Goal: Complete application form

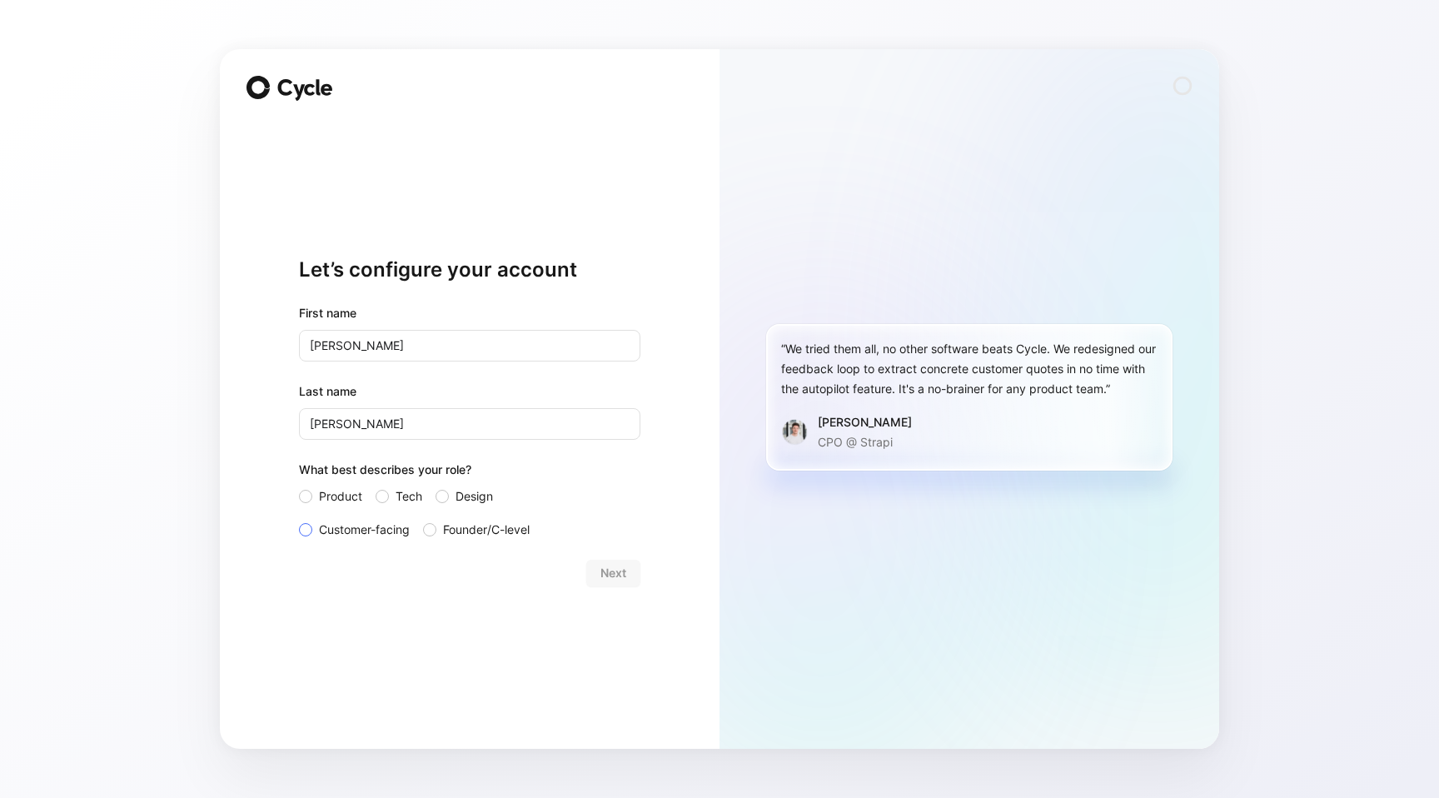
click at [385, 527] on span "Customer-facing" at bounding box center [364, 530] width 91 height 20
click at [299, 520] on input "Customer-facing" at bounding box center [299, 520] width 0 height 0
click at [600, 565] on span "Next" at bounding box center [613, 573] width 26 height 20
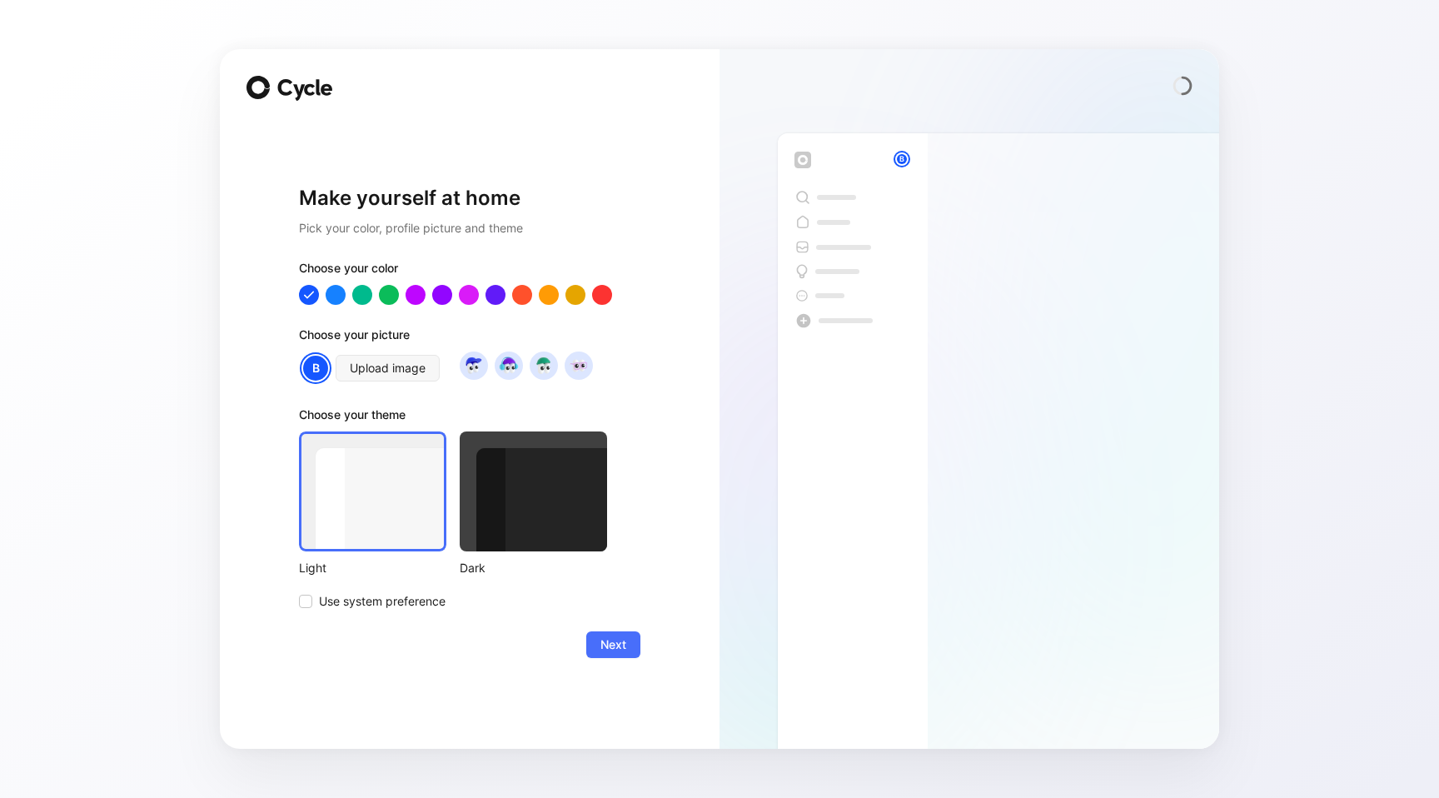
click at [570, 489] on div at bounding box center [533, 491] width 147 height 120
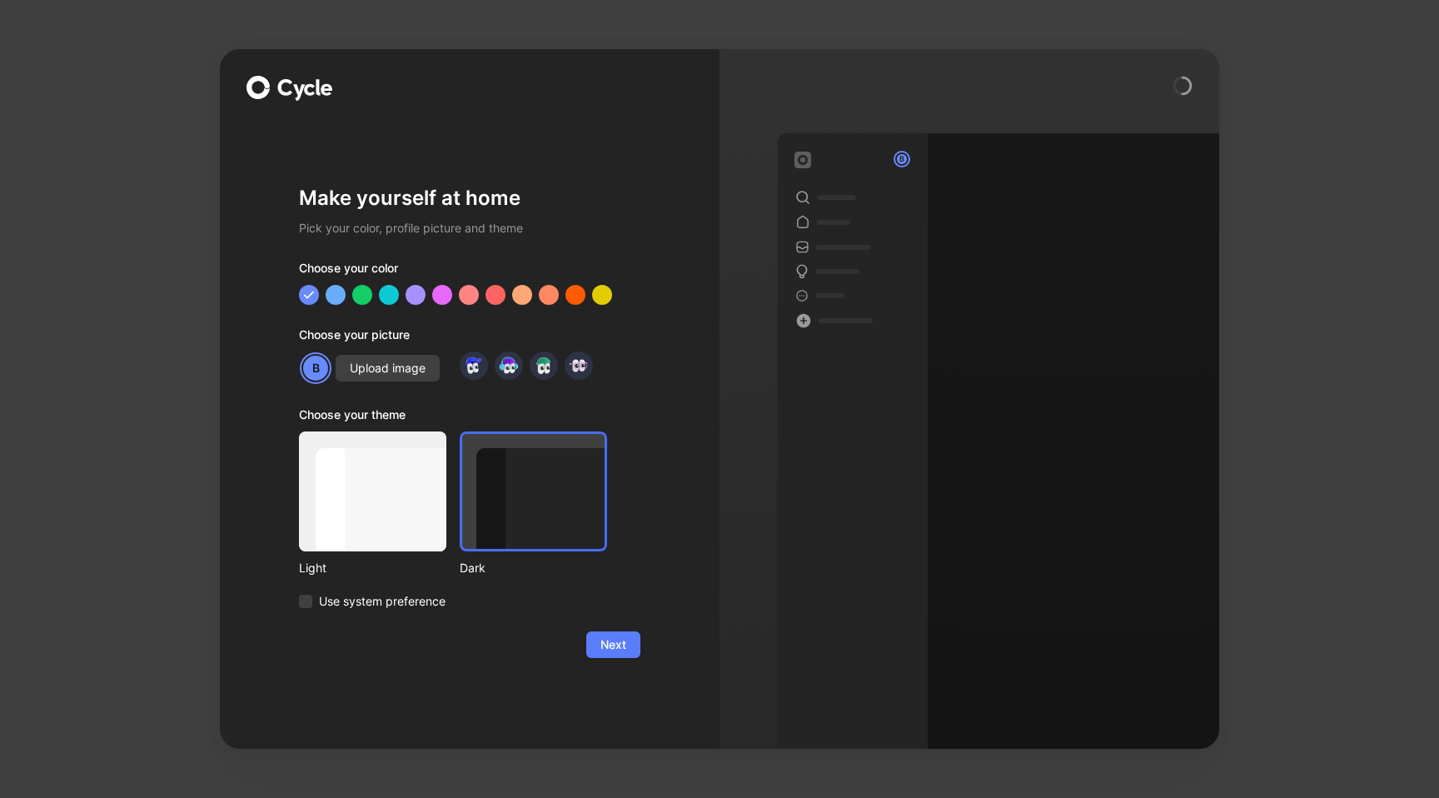
click at [600, 640] on span "Next" at bounding box center [613, 645] width 26 height 20
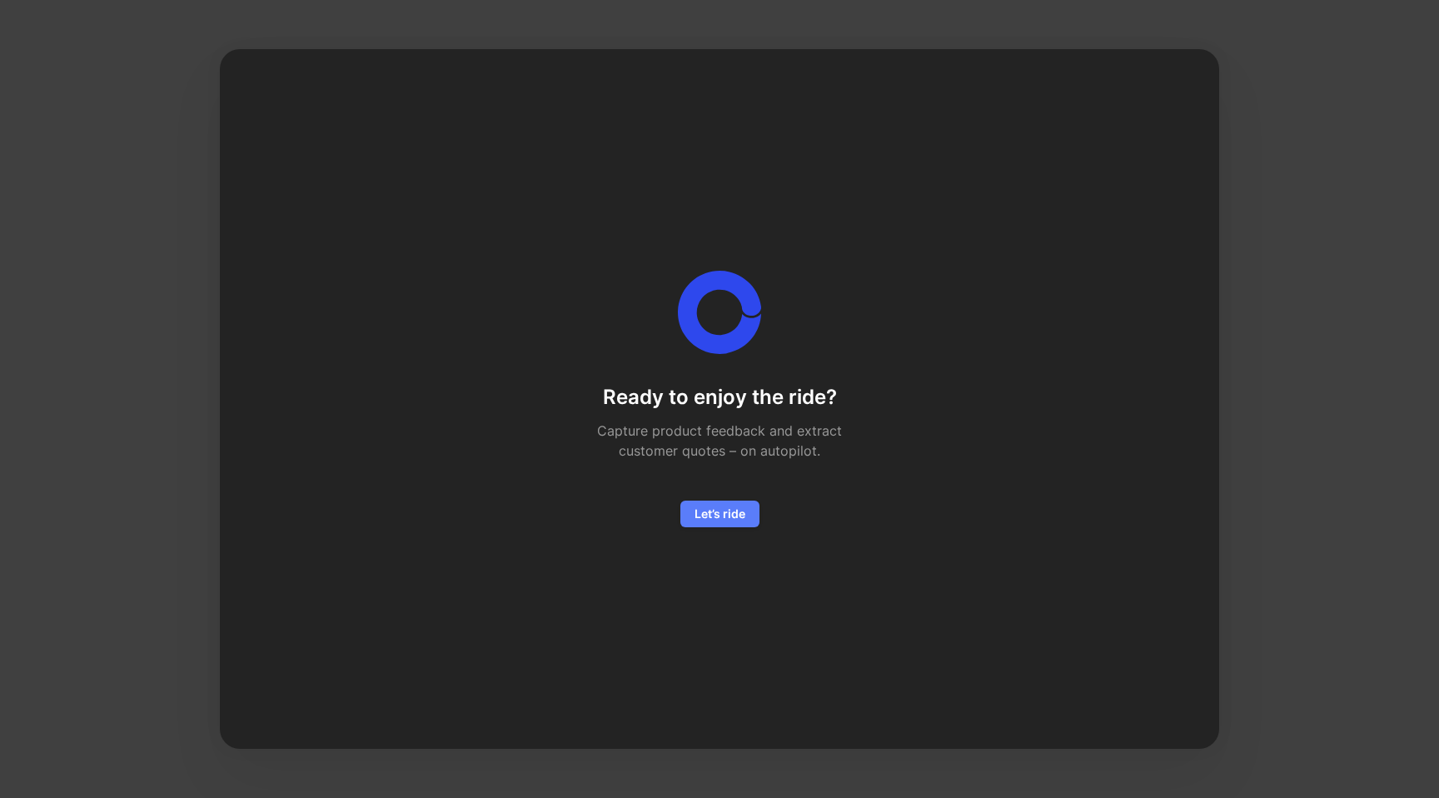
click at [714, 518] on span "Let’s ride" at bounding box center [720, 514] width 51 height 20
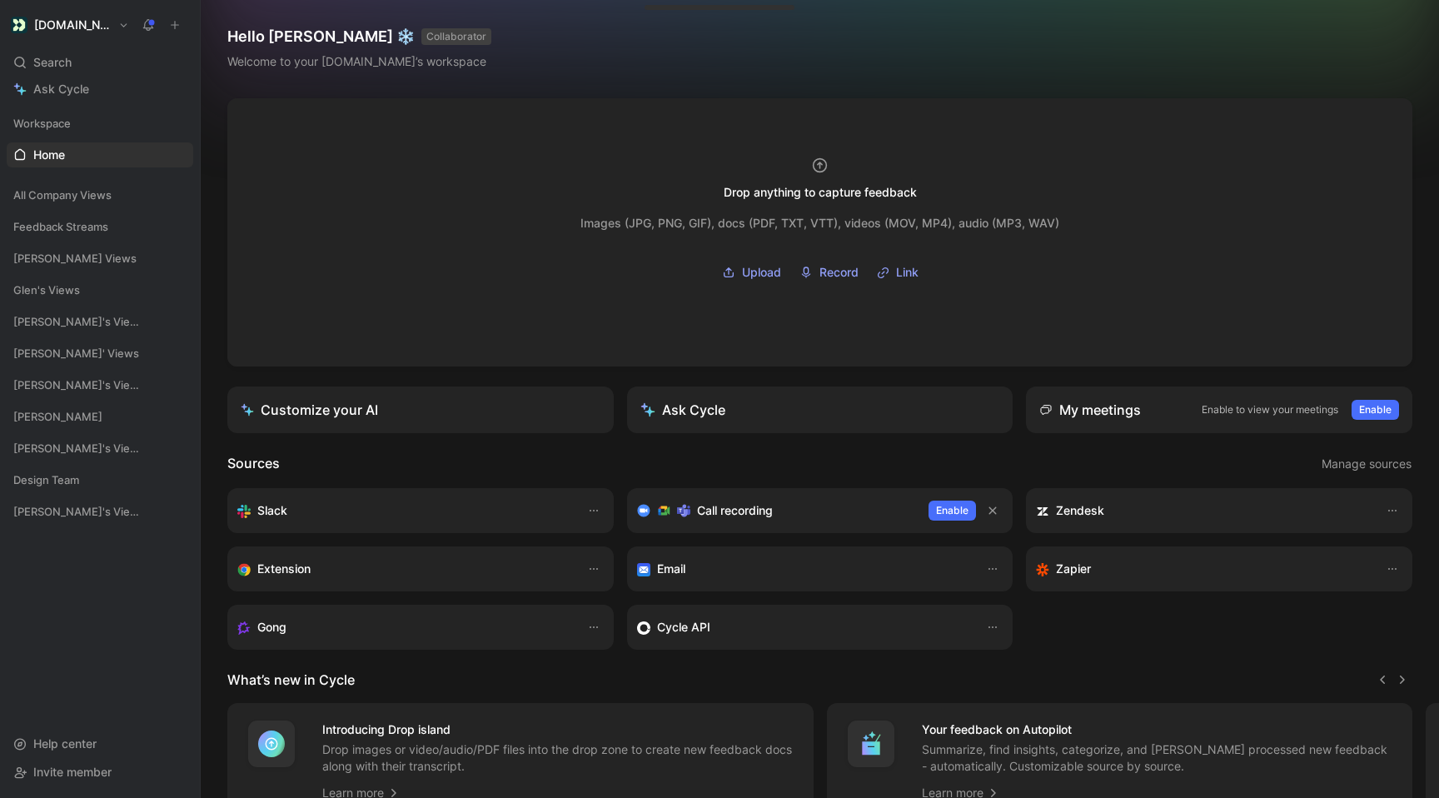
click at [450, 411] on link "Customize your AI" at bounding box center [420, 409] width 386 height 47
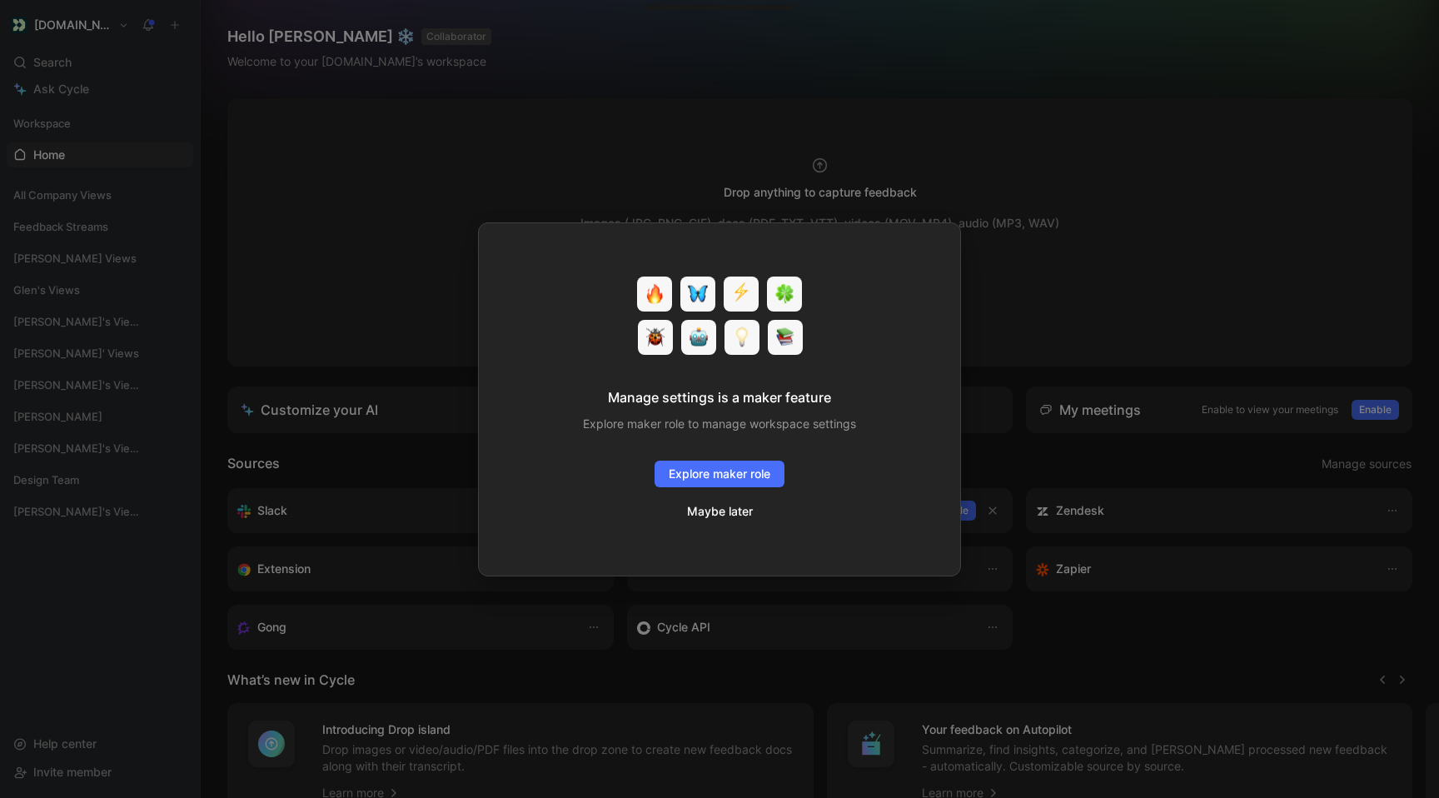
click at [707, 514] on button "Maybe later" at bounding box center [719, 511] width 67 height 22
